Goal: Transaction & Acquisition: Download file/media

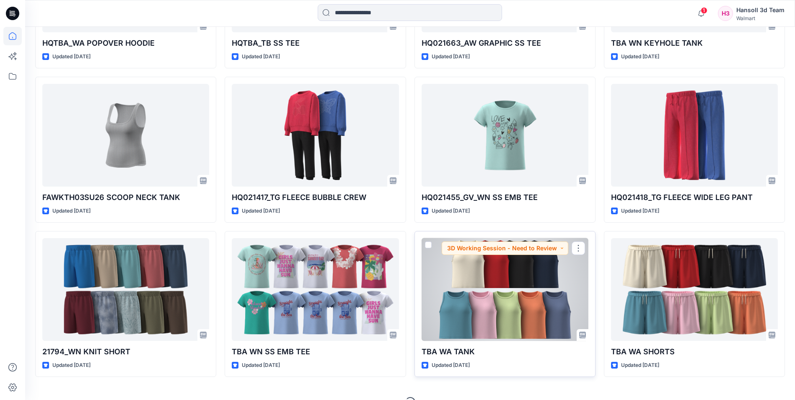
scroll to position [847, 0]
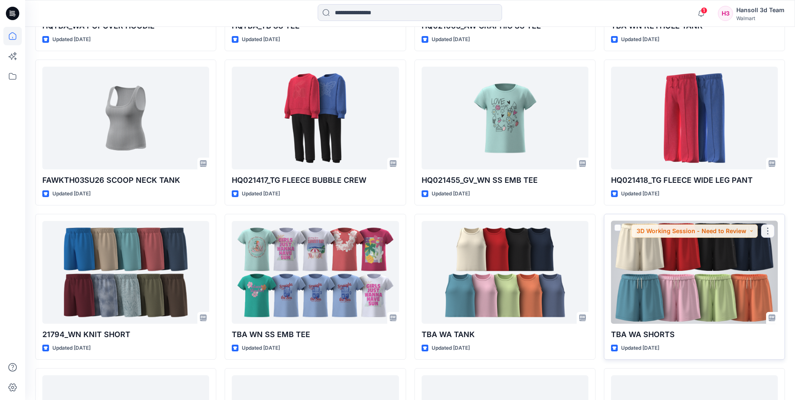
click at [671, 294] on div at bounding box center [694, 272] width 167 height 103
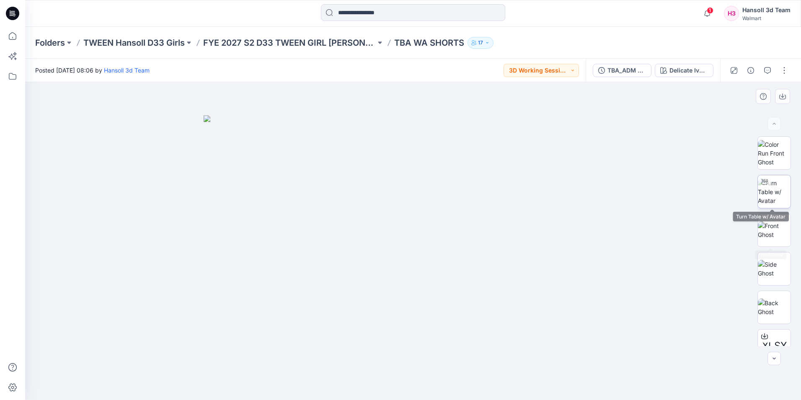
click at [777, 195] on img at bounding box center [774, 192] width 33 height 26
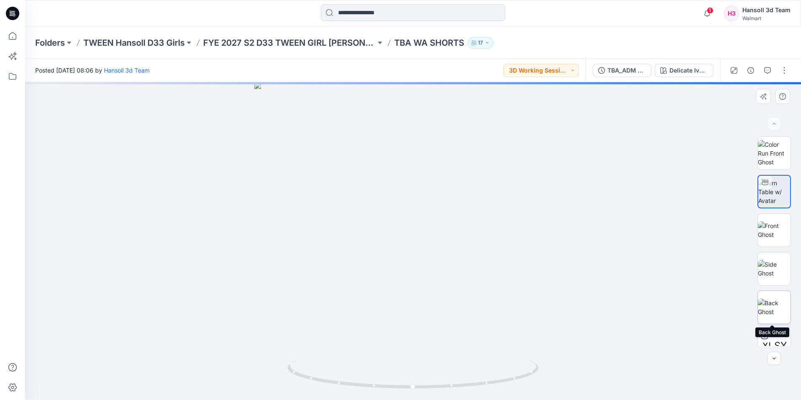
click at [774, 311] on img at bounding box center [774, 307] width 33 height 18
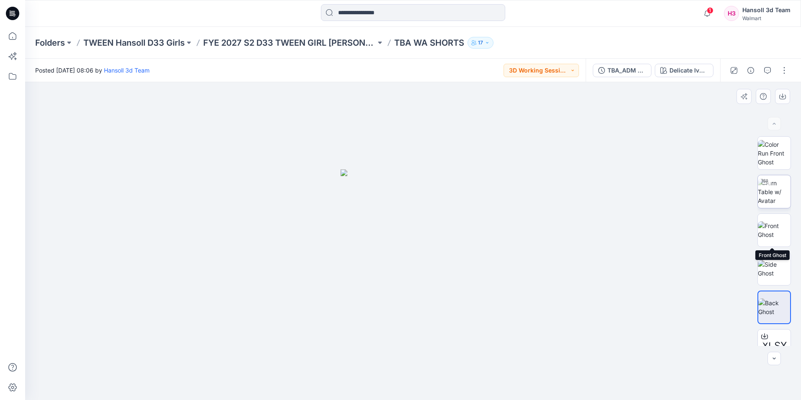
click at [781, 194] on img at bounding box center [774, 192] width 33 height 26
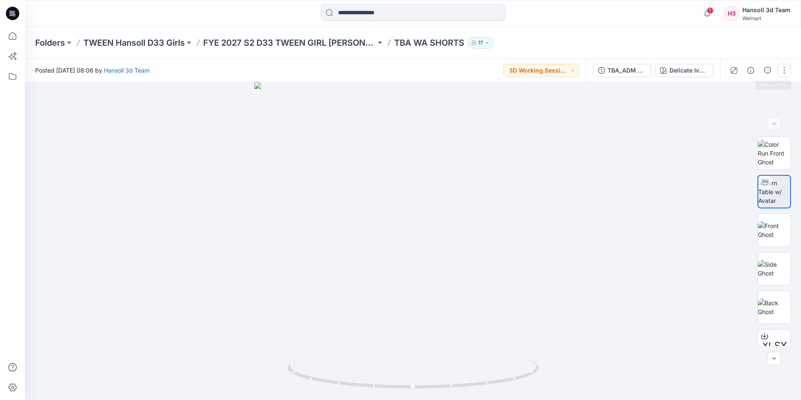
click at [789, 73] on button "button" at bounding box center [784, 70] width 13 height 13
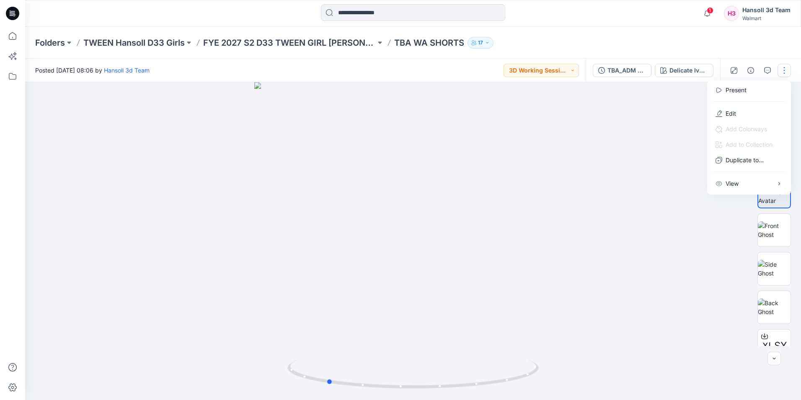
drag, startPoint x: 392, startPoint y: 250, endPoint x: 363, endPoint y: 245, distance: 29.3
click at [359, 246] on div at bounding box center [413, 241] width 776 height 318
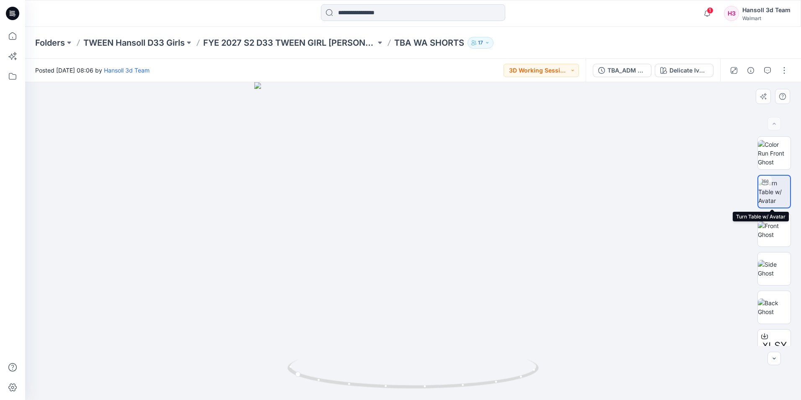
click at [784, 196] on img at bounding box center [775, 192] width 32 height 26
click at [784, 74] on button "button" at bounding box center [784, 70] width 13 height 13
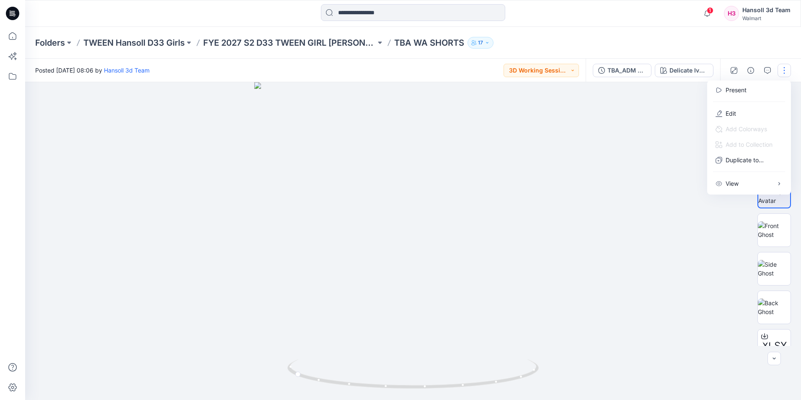
click at [632, 218] on div at bounding box center [413, 241] width 776 height 318
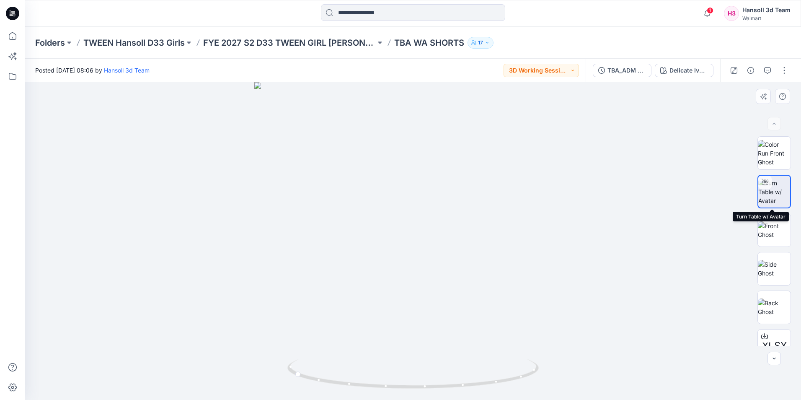
click at [761, 193] on img at bounding box center [775, 192] width 32 height 26
click at [615, 70] on div "TBA_ADM FC WA SHORTS_ASTM_REV1" at bounding box center [627, 70] width 39 height 9
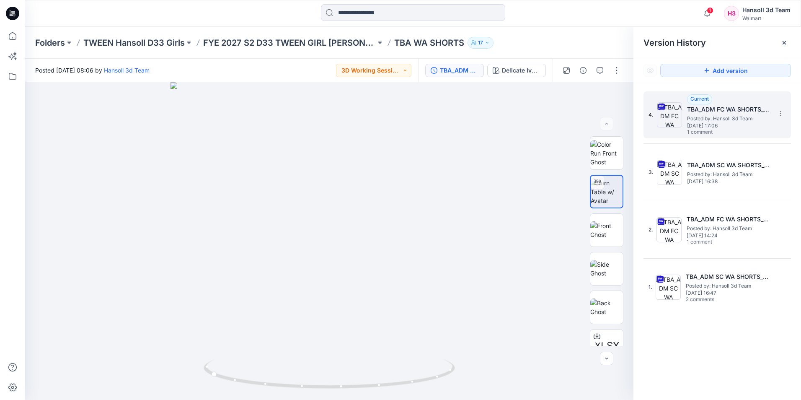
click at [734, 120] on span "Posted by: Hansoll 3d Team" at bounding box center [729, 118] width 84 height 8
click at [742, 121] on span "Posted by: Hansoll 3d Team" at bounding box center [729, 118] width 84 height 8
click at [780, 114] on icon at bounding box center [780, 114] width 0 height 0
click at [714, 129] on span "Download Source BW File" at bounding box center [738, 130] width 70 height 10
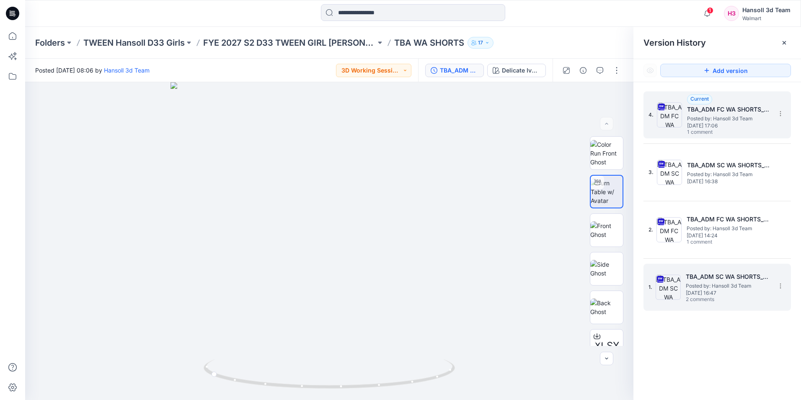
click at [681, 285] on div "1. TBA_ADM SC WA SHORTS_ASTM Posted by: [PERSON_NAME] 3d Team [DATE] 16:47 2 co…" at bounding box center [712, 287] width 126 height 40
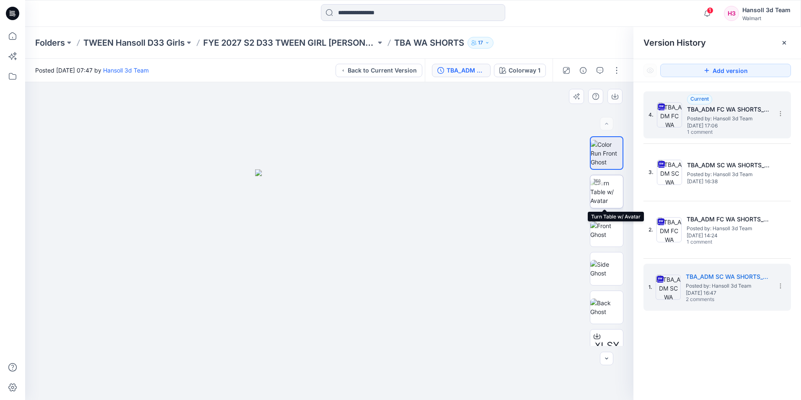
click at [605, 196] on img at bounding box center [607, 192] width 33 height 26
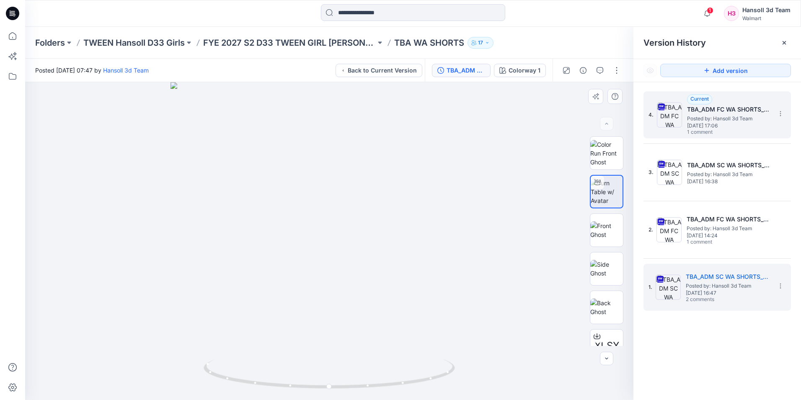
click at [326, 246] on div at bounding box center [329, 241] width 609 height 318
click at [437, 267] on img at bounding box center [329, 155] width 660 height 489
drag, startPoint x: 398, startPoint y: 385, endPoint x: 283, endPoint y: 375, distance: 114.9
click at [283, 375] on icon at bounding box center [331, 374] width 254 height 31
click at [780, 285] on icon at bounding box center [780, 285] width 7 height 7
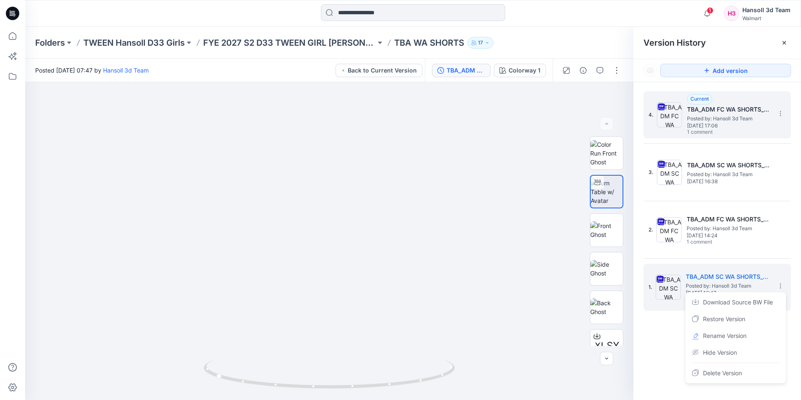
click at [658, 336] on div "4. Current TBA_ADM FC WA SHORTS_ASTM_REV1 Posted by: [PERSON_NAME] 3d Team [DAT…" at bounding box center [718, 247] width 168 height 330
click at [722, 275] on h5 "TBA_ADM SC WA SHORTS_ASTM" at bounding box center [728, 277] width 84 height 10
click at [596, 70] on button "button" at bounding box center [599, 70] width 13 height 13
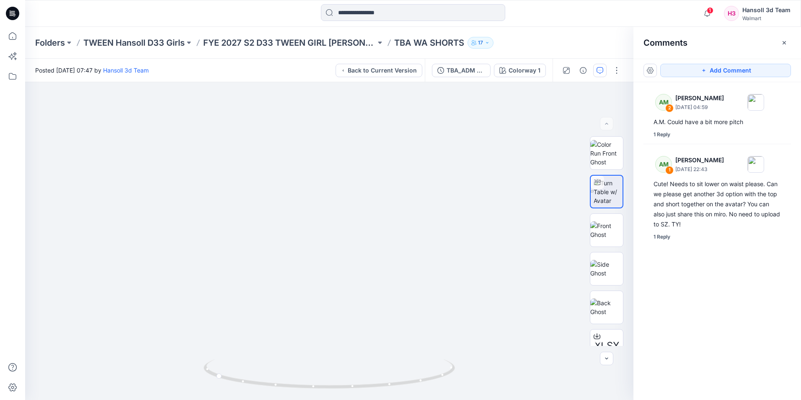
click at [725, 302] on div "AM 2 [PERSON_NAME] [DATE] 04:59 A.M. Could have a bit more pitch 1 Reply AM 1 […" at bounding box center [718, 225] width 168 height 287
click at [526, 297] on img at bounding box center [329, 155] width 660 height 489
click at [604, 305] on img at bounding box center [607, 307] width 33 height 18
click at [605, 159] on img at bounding box center [607, 153] width 33 height 26
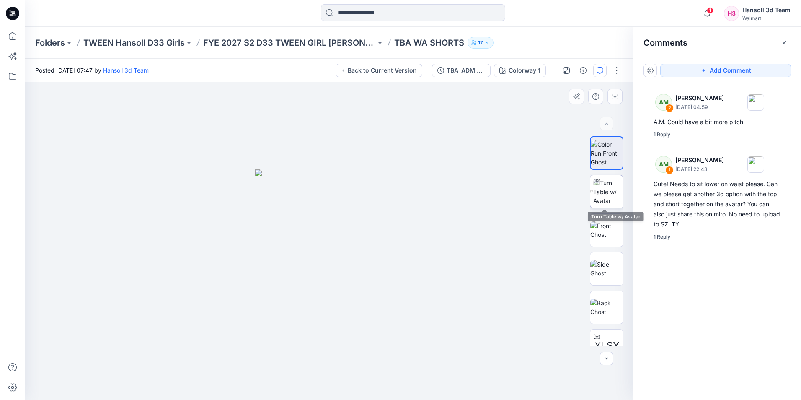
click at [605, 189] on img at bounding box center [608, 192] width 30 height 26
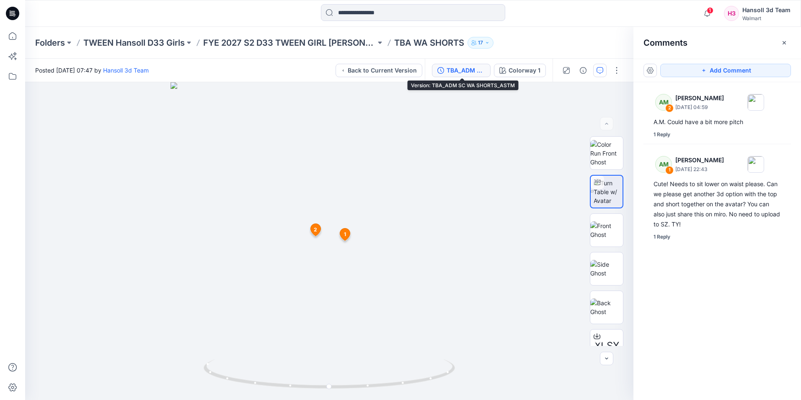
click at [465, 67] on div "TBA_ADM SC WA SHORTS_ASTM" at bounding box center [466, 70] width 39 height 9
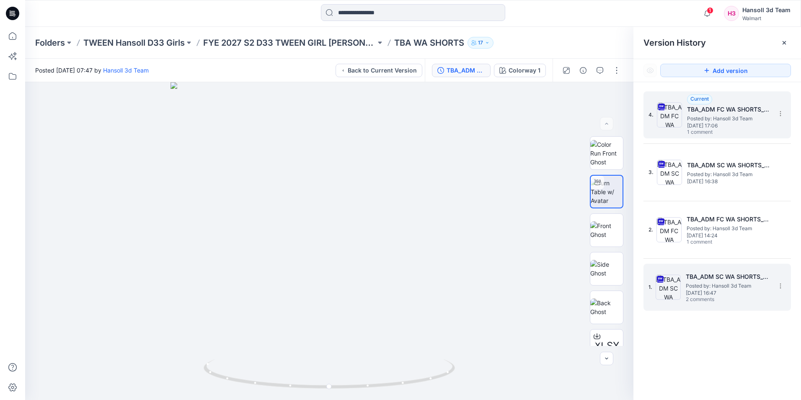
click at [735, 293] on span "[DATE] 16:47" at bounding box center [728, 293] width 84 height 6
click at [778, 285] on icon at bounding box center [780, 285] width 7 height 7
click at [735, 303] on span "Download Source BW File" at bounding box center [738, 302] width 70 height 10
drag, startPoint x: 688, startPoint y: 382, endPoint x: 699, endPoint y: 349, distance: 34.9
click at [689, 381] on div "4. Current TBA_ADM FC WA SHORTS_ASTM_REV1 Posted by: [PERSON_NAME] 3d Team [DAT…" at bounding box center [718, 247] width 168 height 330
